Goal: Task Accomplishment & Management: Use online tool/utility

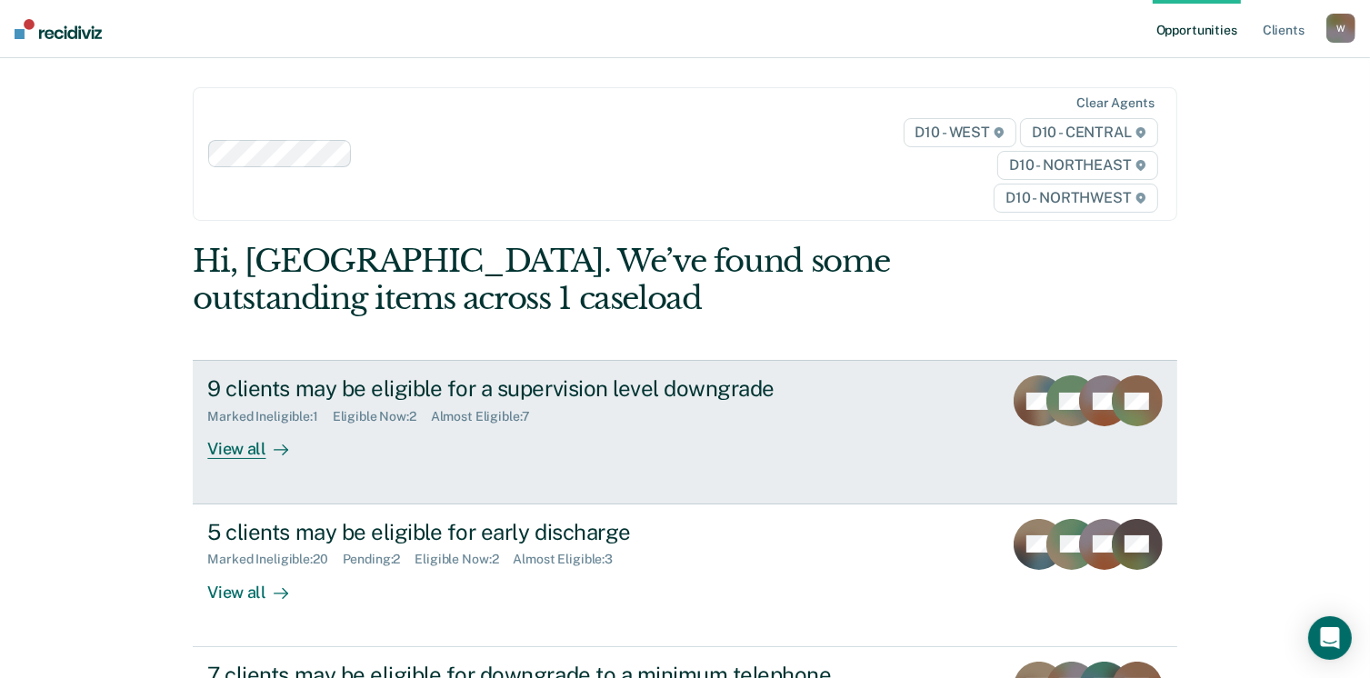
click at [253, 450] on div "View all" at bounding box center [258, 442] width 102 height 35
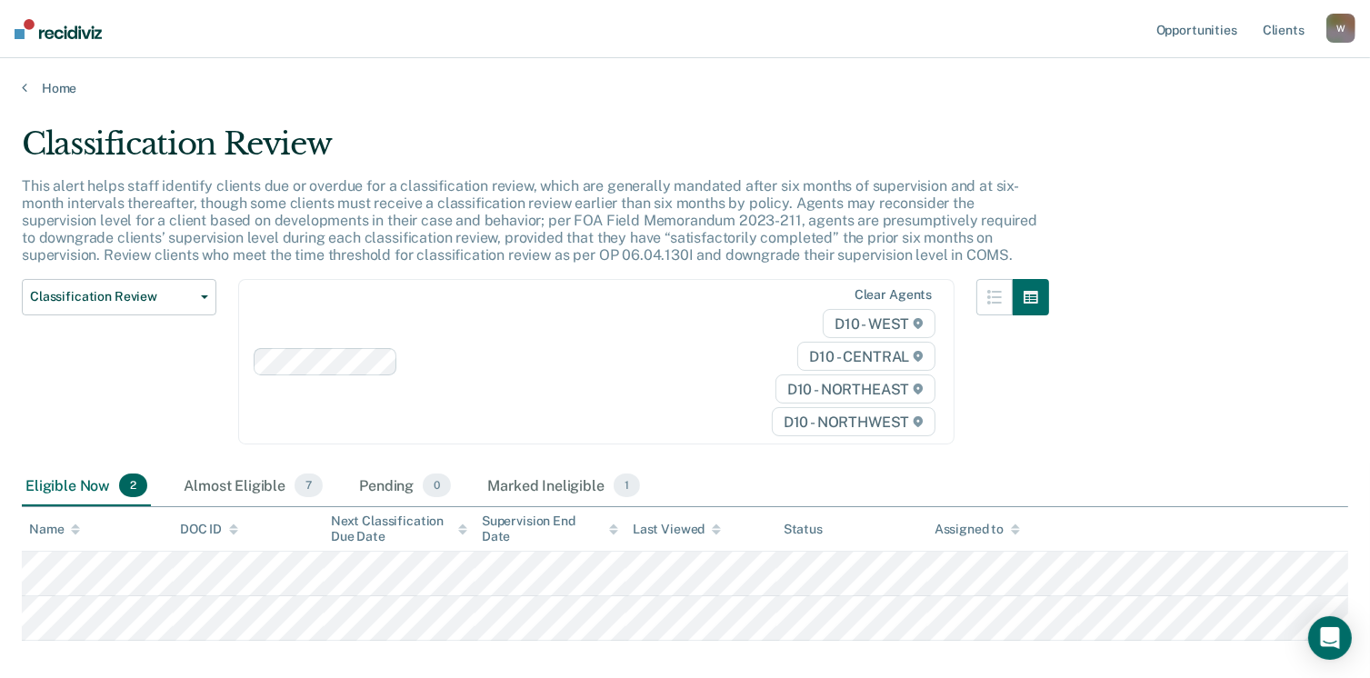
scroll to position [91, 0]
